Goal: Subscribe to service/newsletter

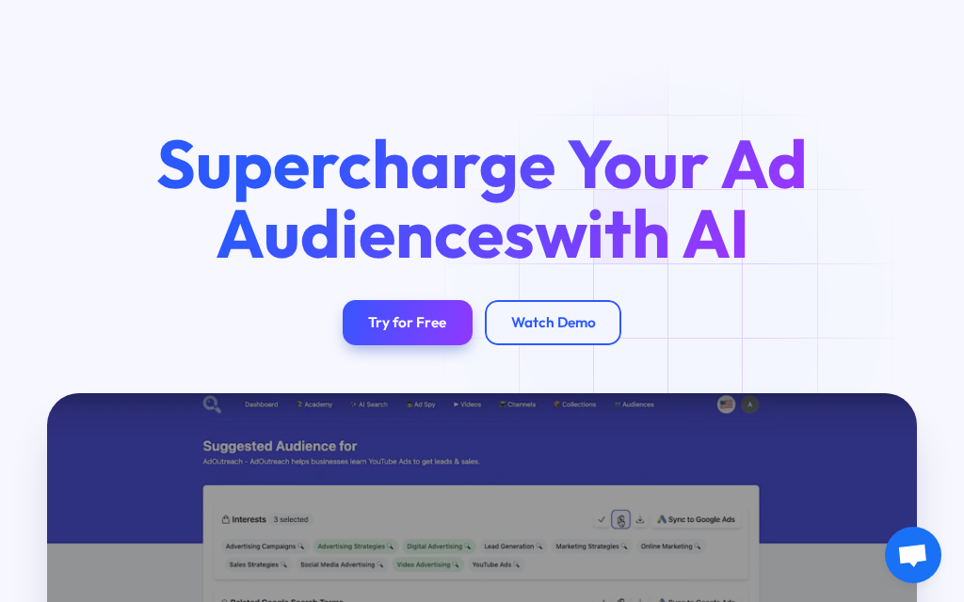
scroll to position [202, 0]
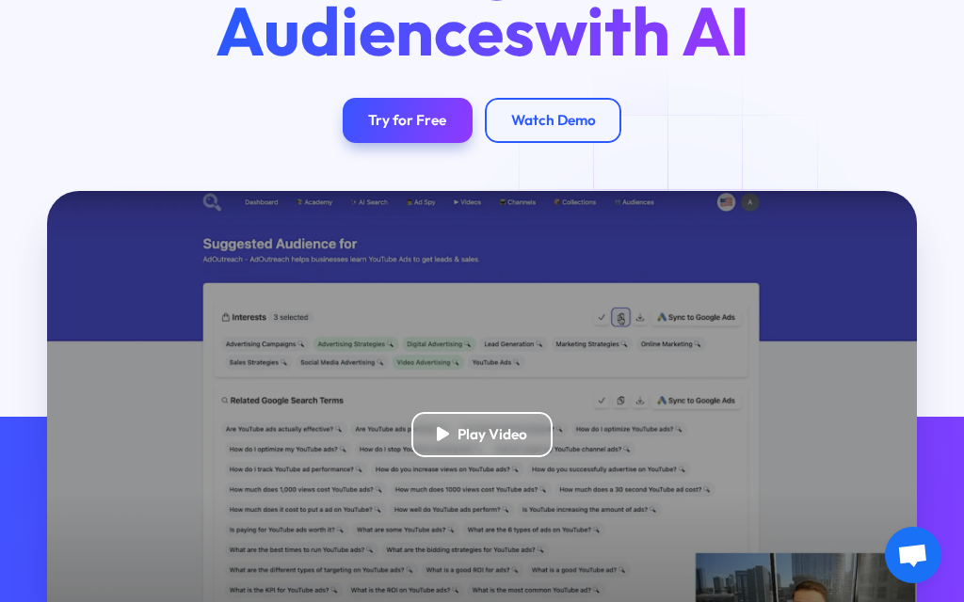
click at [431, 118] on div "Try for Free" at bounding box center [407, 120] width 78 height 18
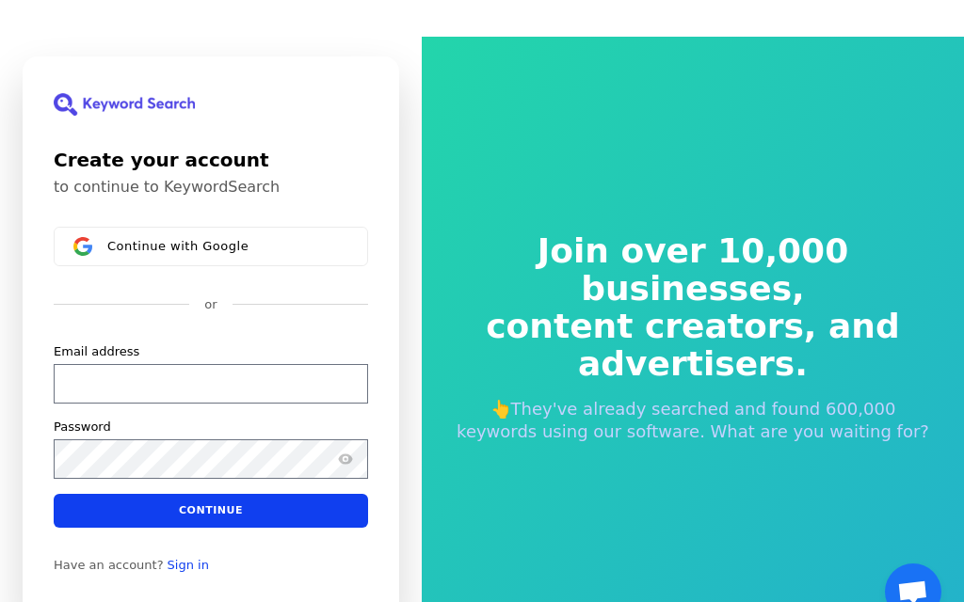
scroll to position [80, 0]
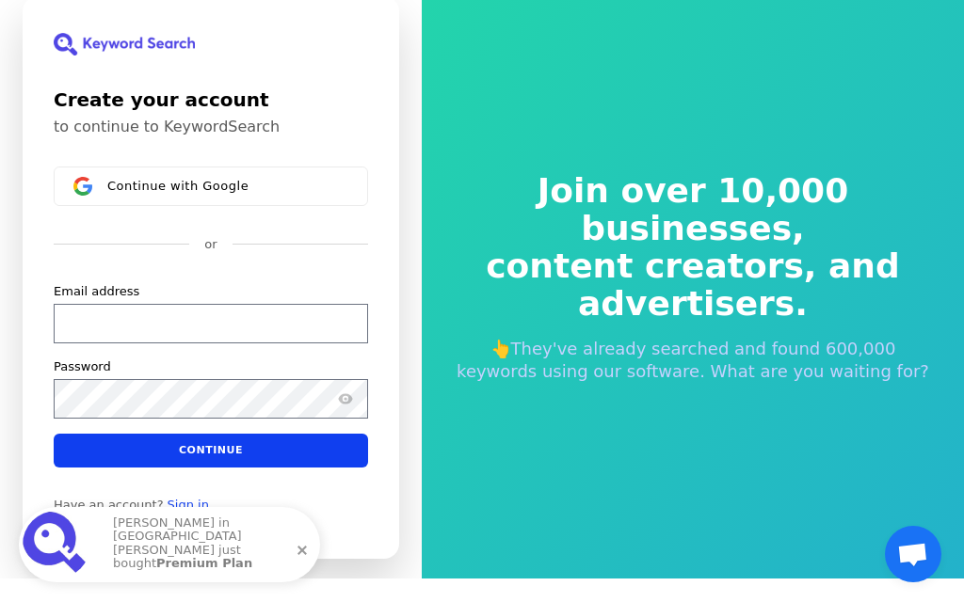
click at [322, 169] on button "Continue with Google" at bounding box center [211, 188] width 314 height 40
